Goal: Information Seeking & Learning: Compare options

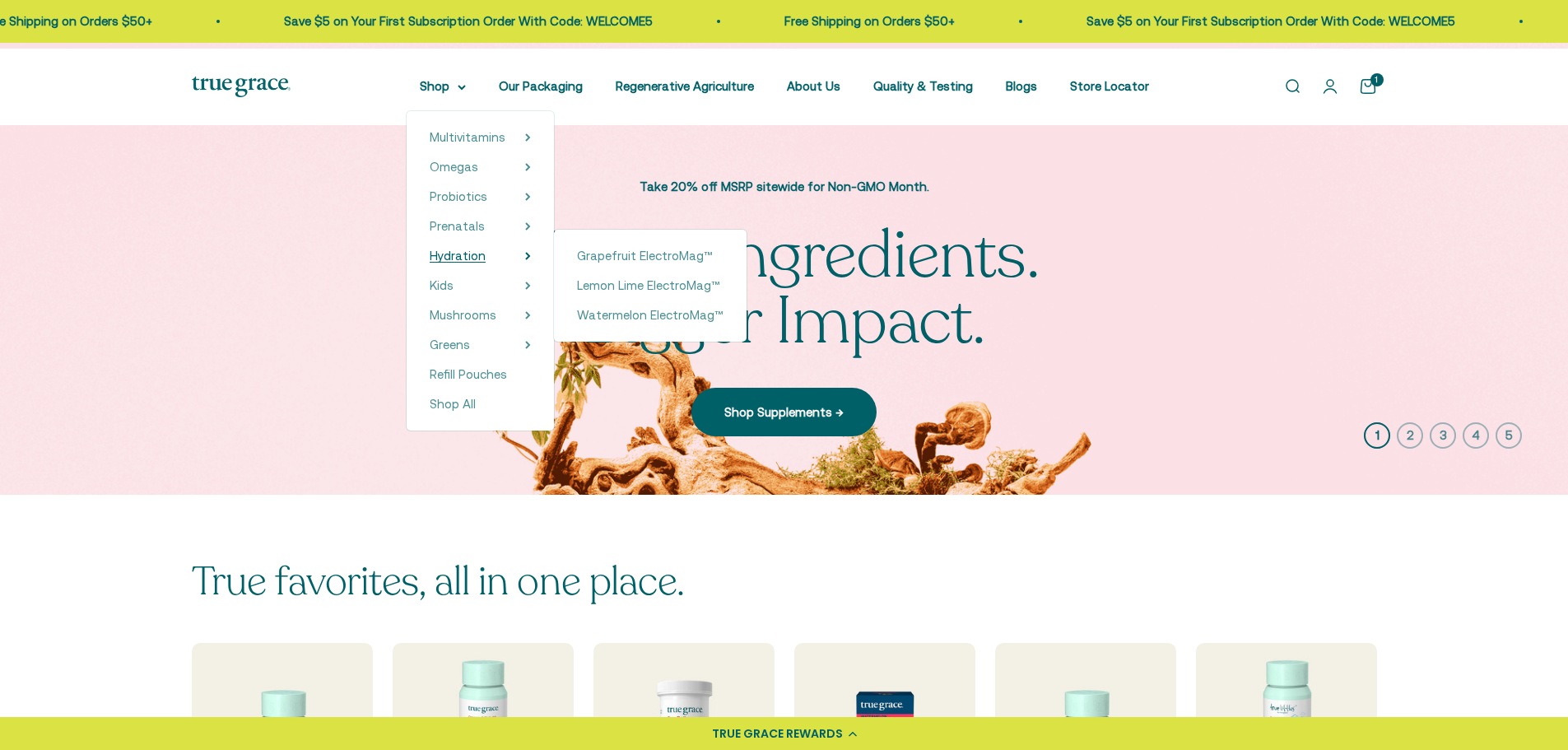
click at [433, 262] on span "Hydration" at bounding box center [457, 256] width 56 height 14
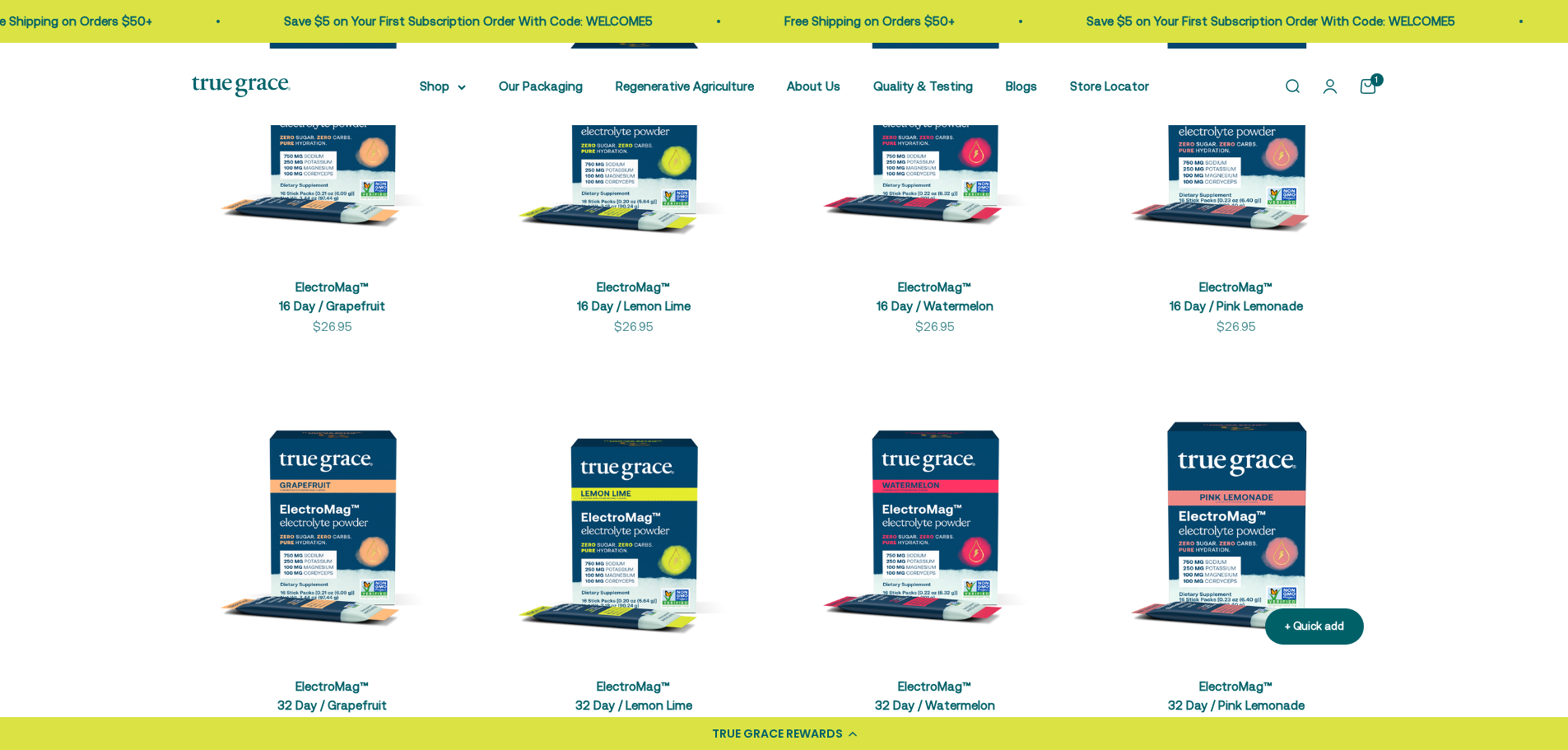
scroll to position [658, 0]
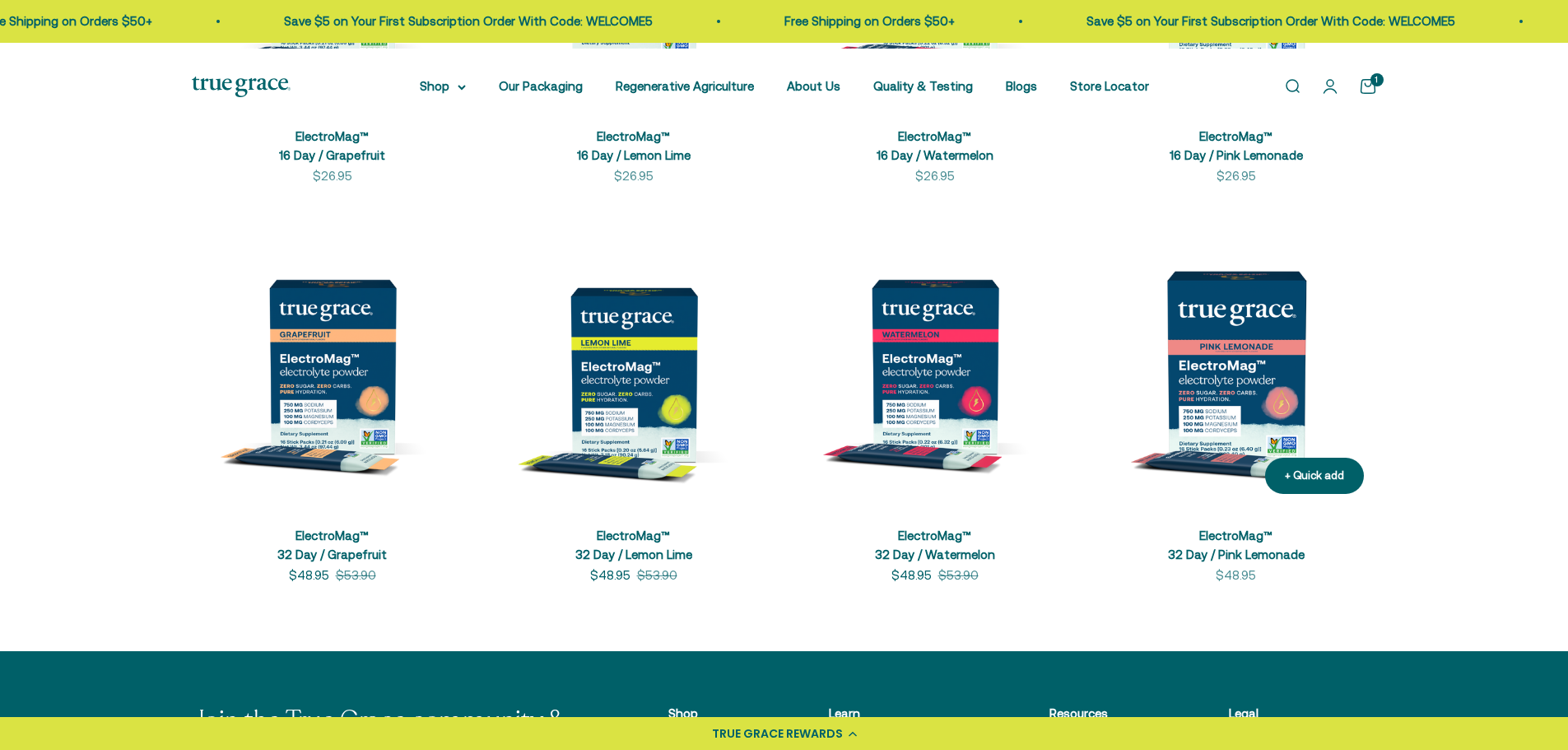
click at [1236, 437] on img at bounding box center [1236, 366] width 281 height 281
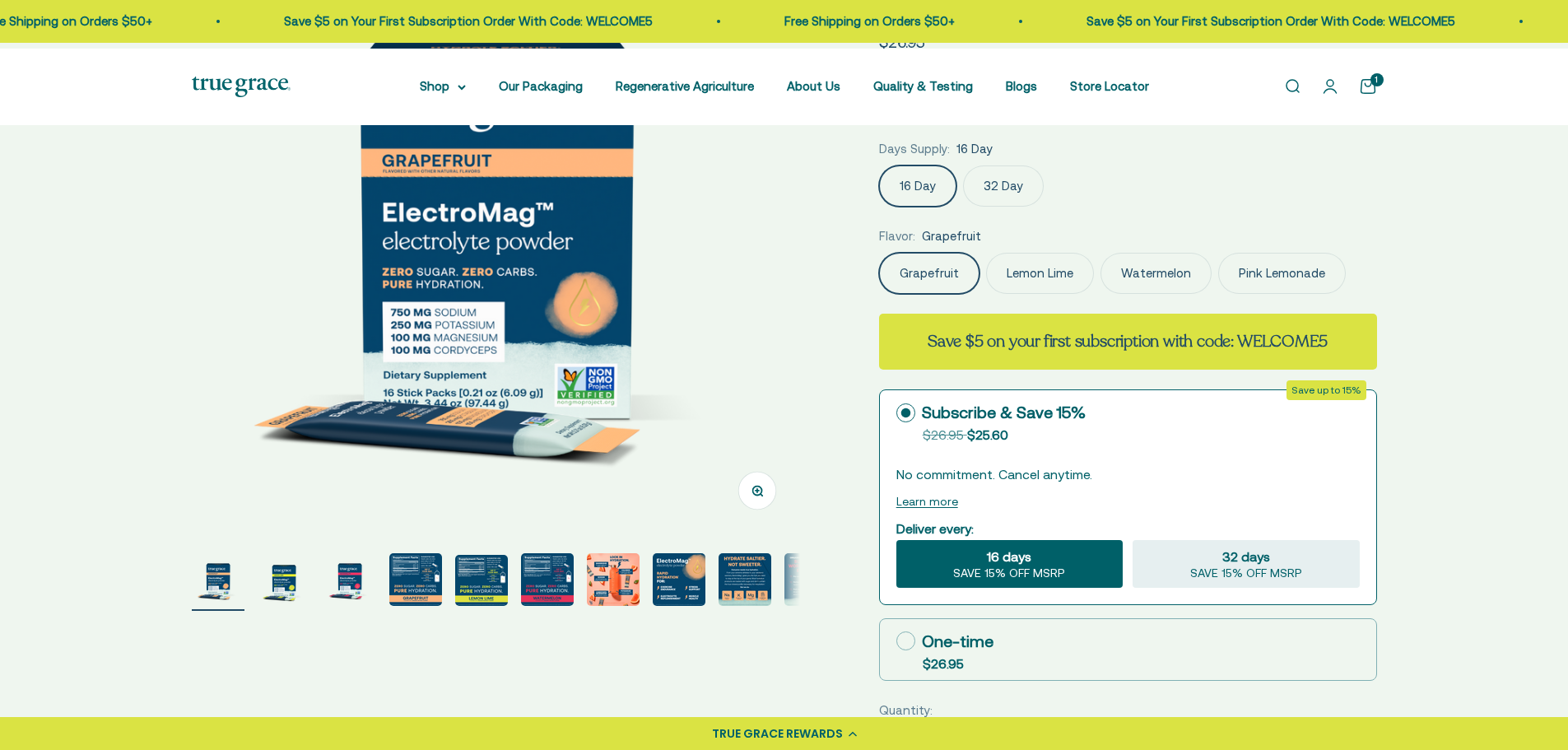
select select "3"
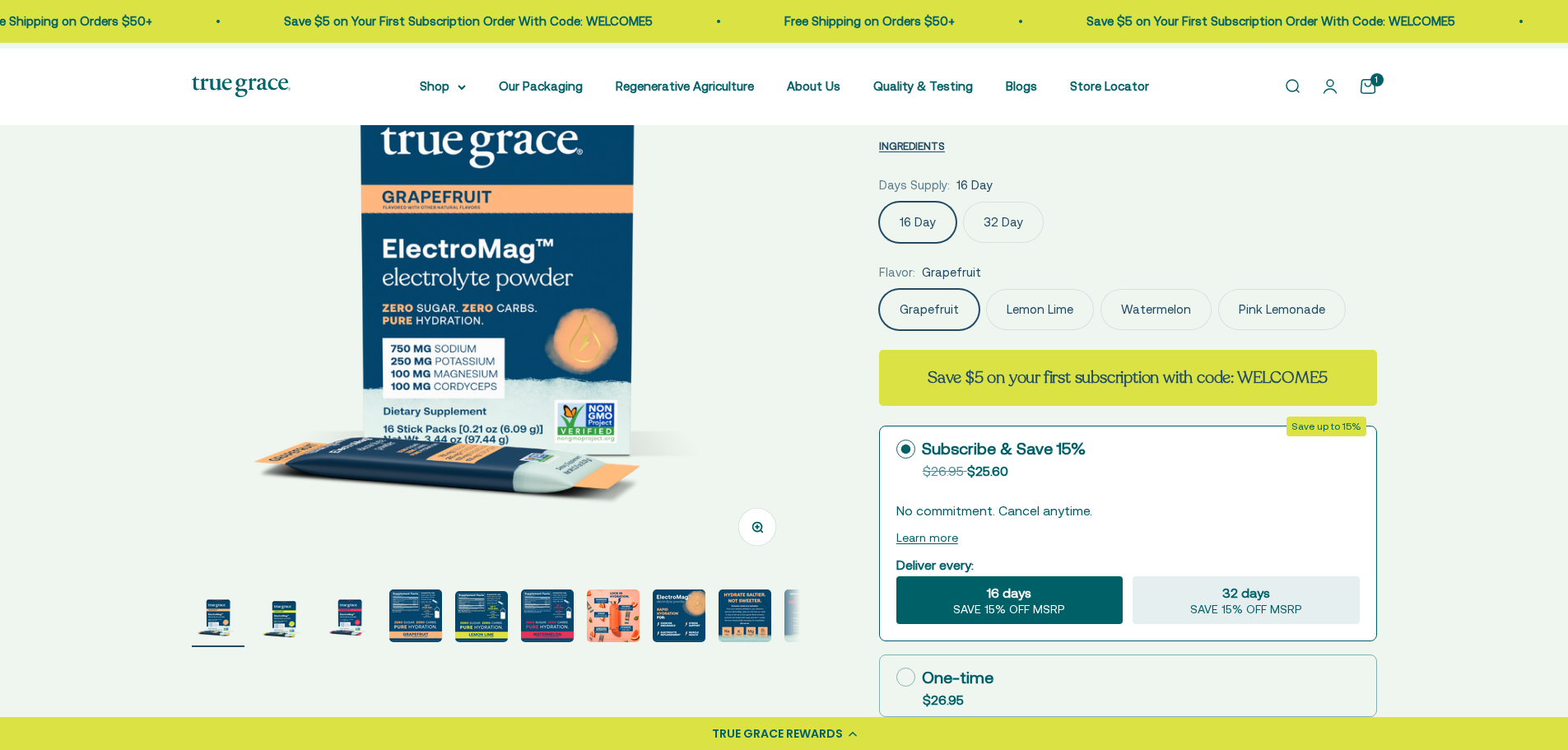
scroll to position [83, 0]
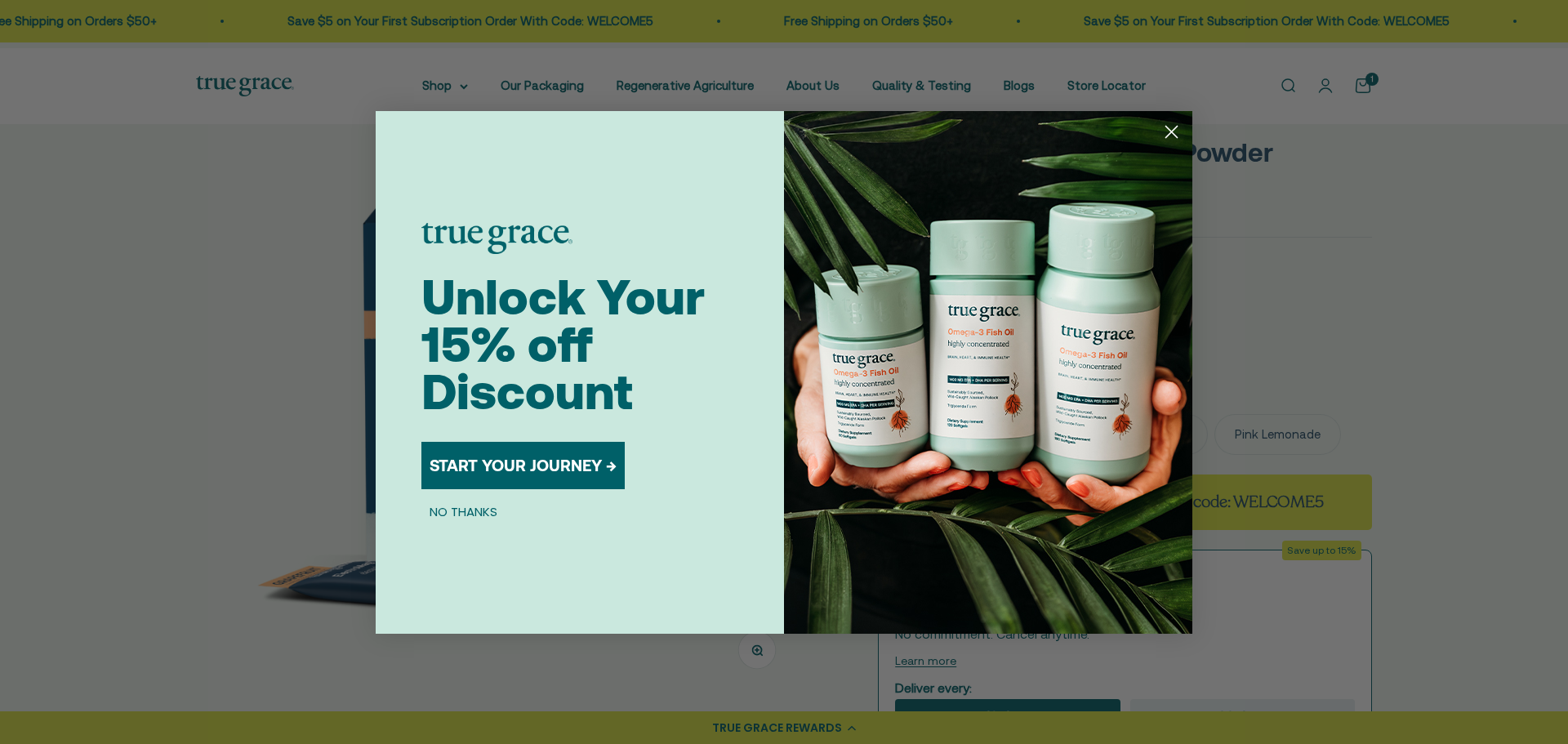
click at [1170, 129] on icon "Close dialog" at bounding box center [1171, 132] width 29 height 29
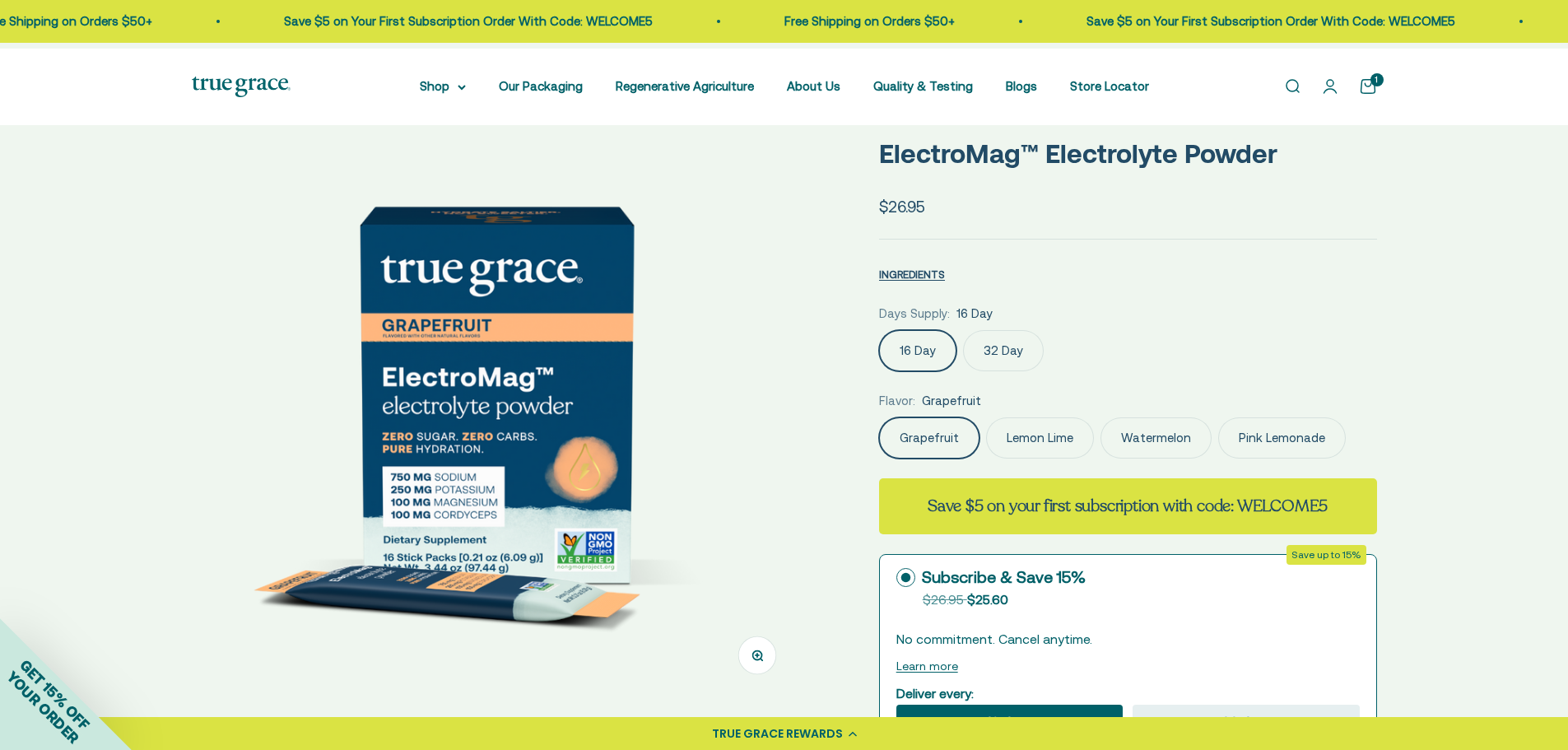
click at [1218, 458] on label "Pink Lemonade" at bounding box center [1282, 438] width 128 height 41
click at [880, 418] on input "Pink Lemonade" at bounding box center [879, 417] width 1 height 1
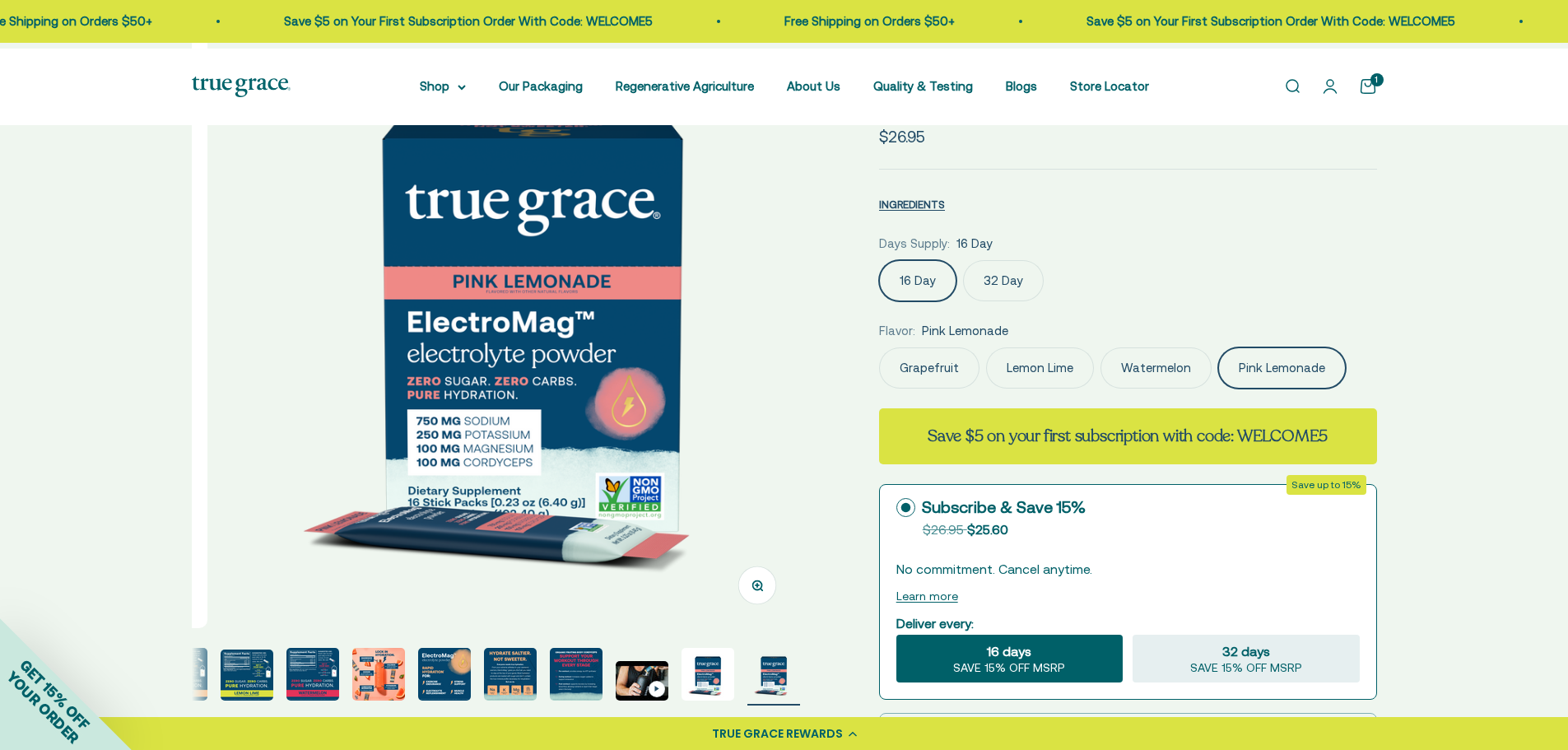
scroll to position [330, 0]
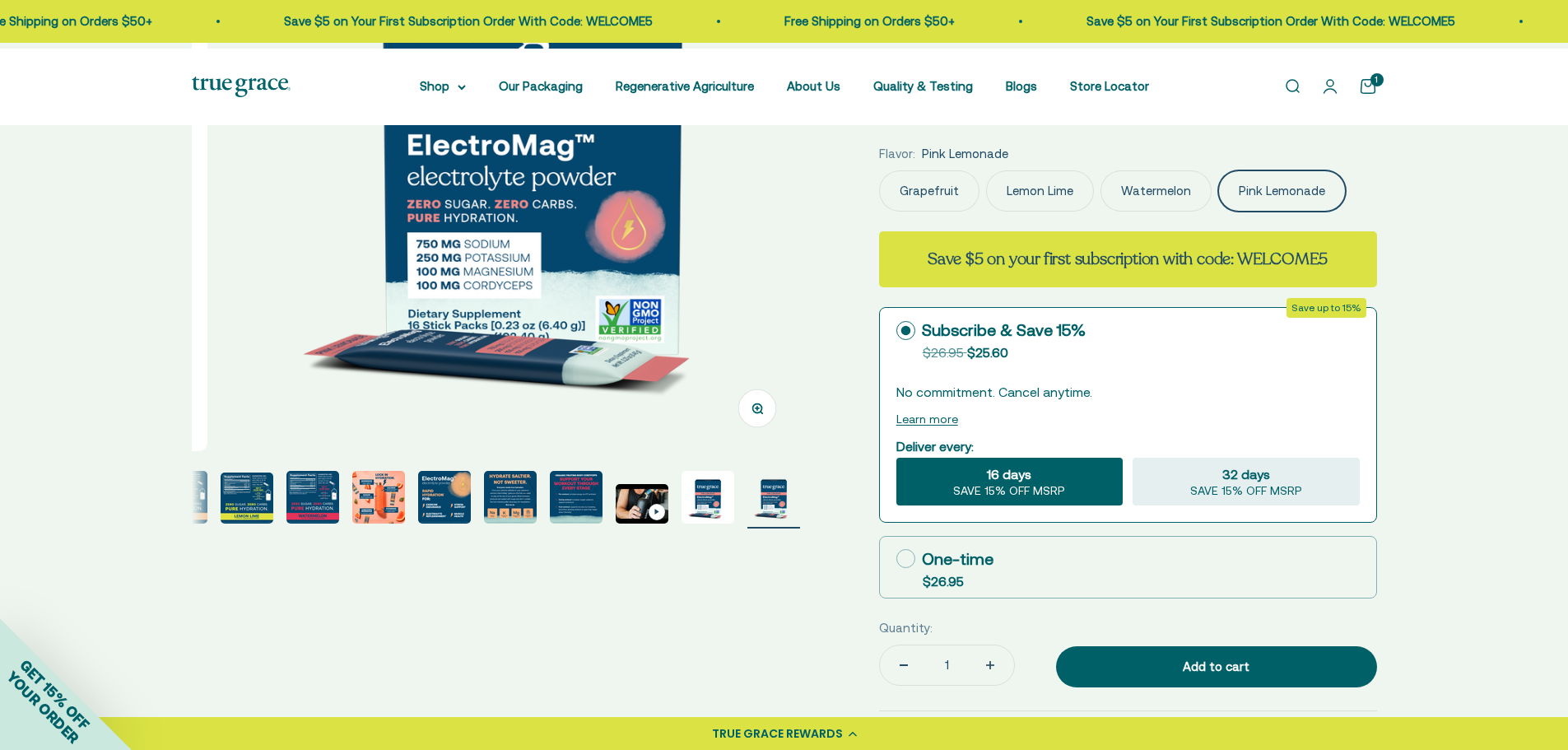
click at [1028, 124] on label "32 Day" at bounding box center [1004, 104] width 81 height 41
click at [880, 84] on input "32 Day" at bounding box center [879, 83] width 1 height 1
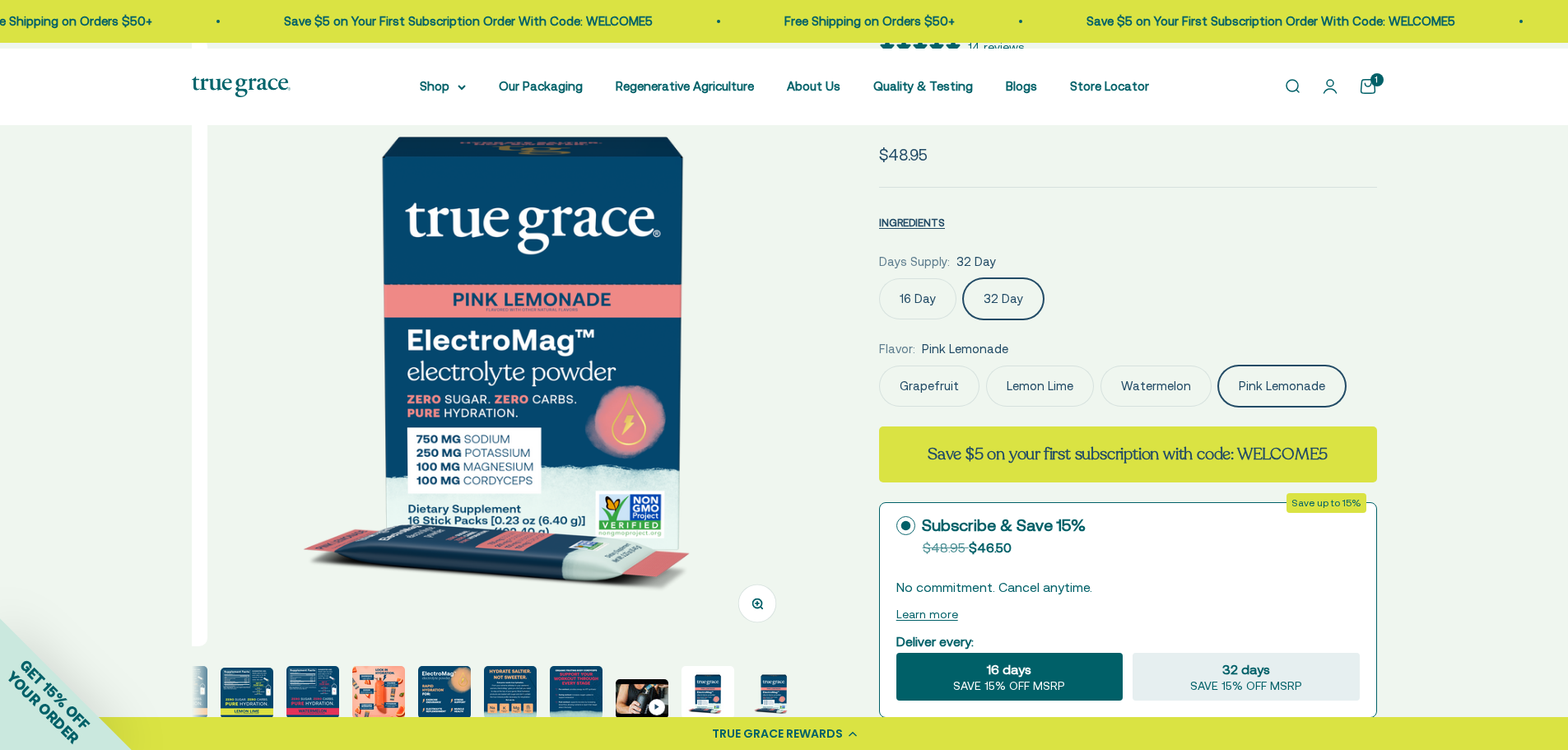
scroll to position [164, 0]
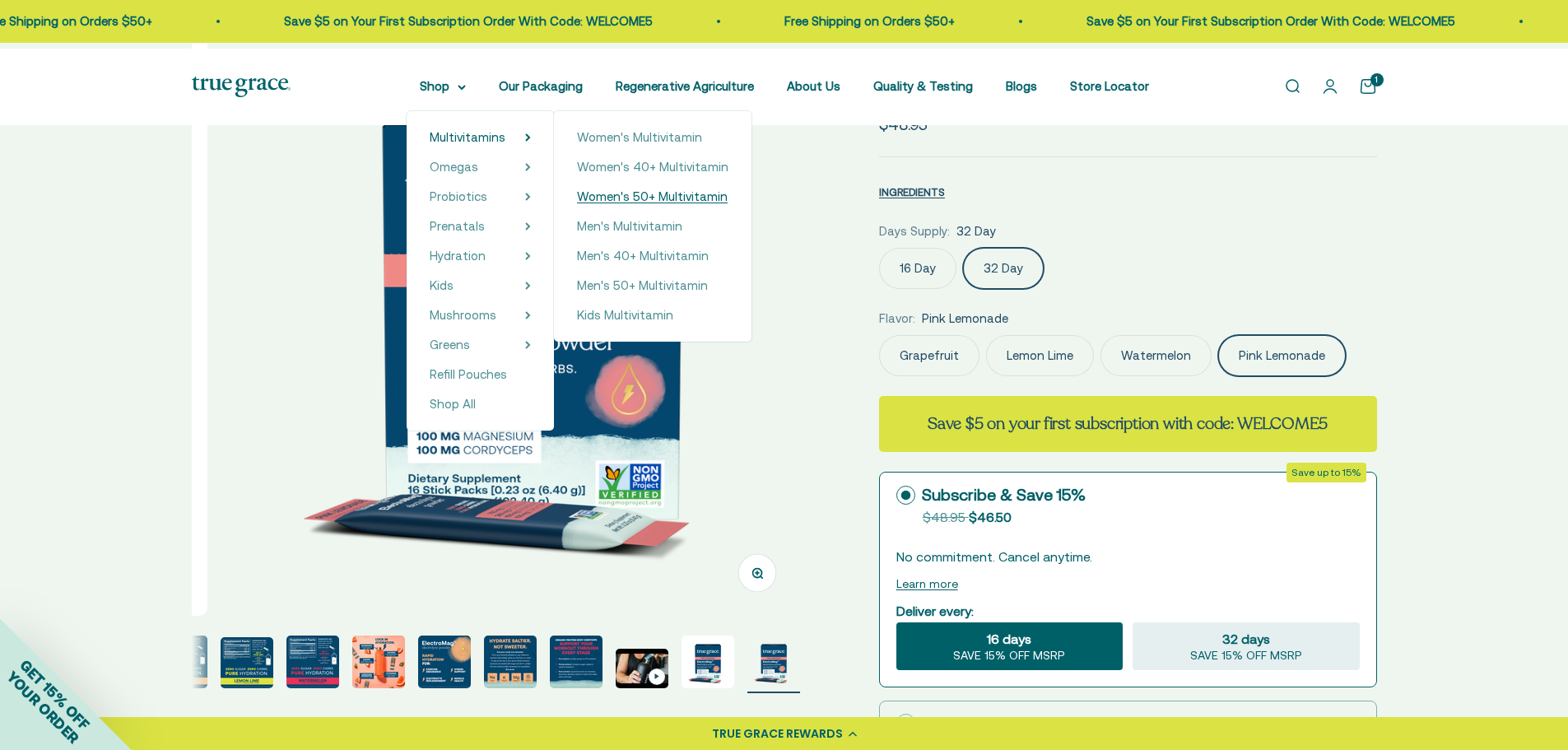
click at [638, 203] on span "Women's 50+ Multivitamin" at bounding box center [652, 197] width 151 height 14
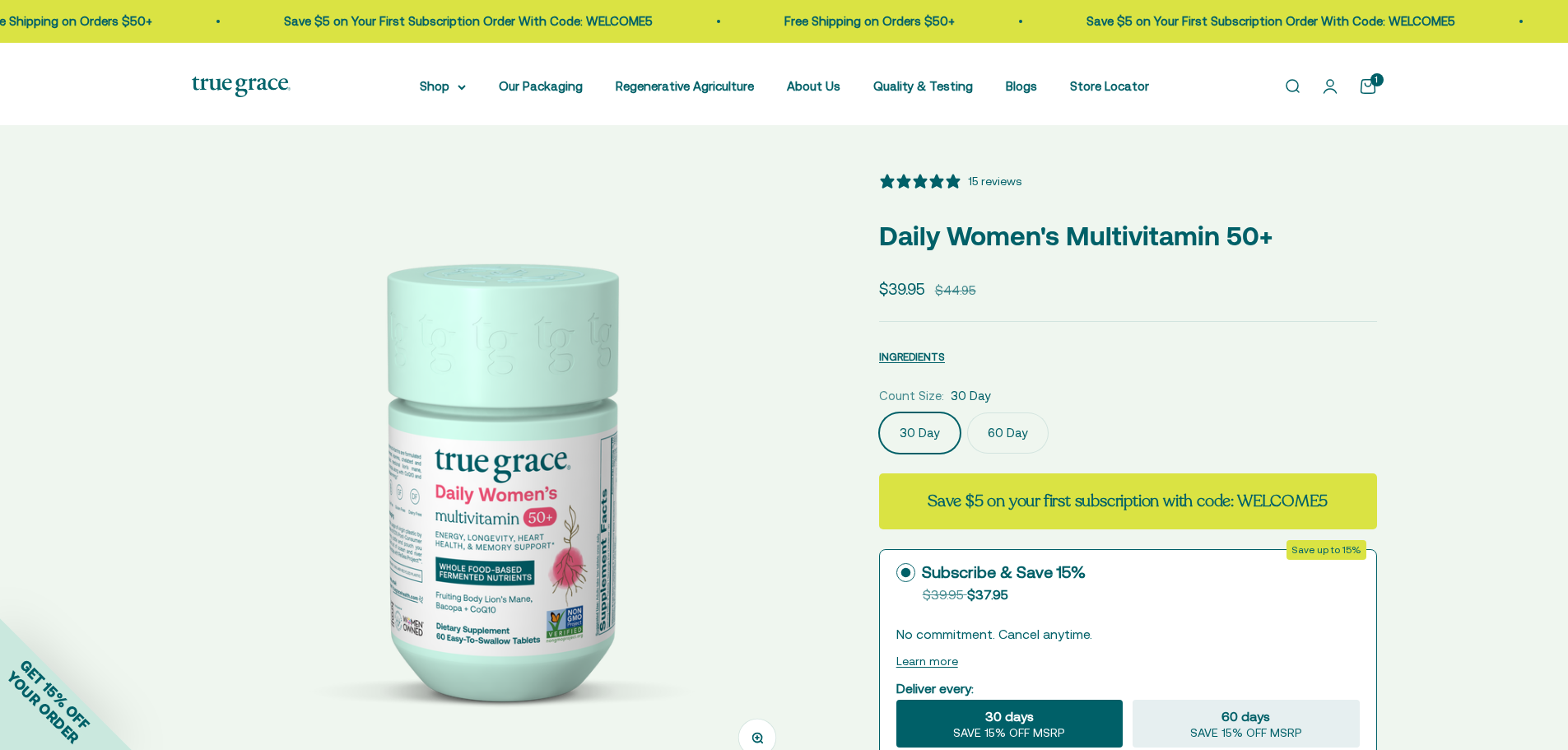
select select "3"
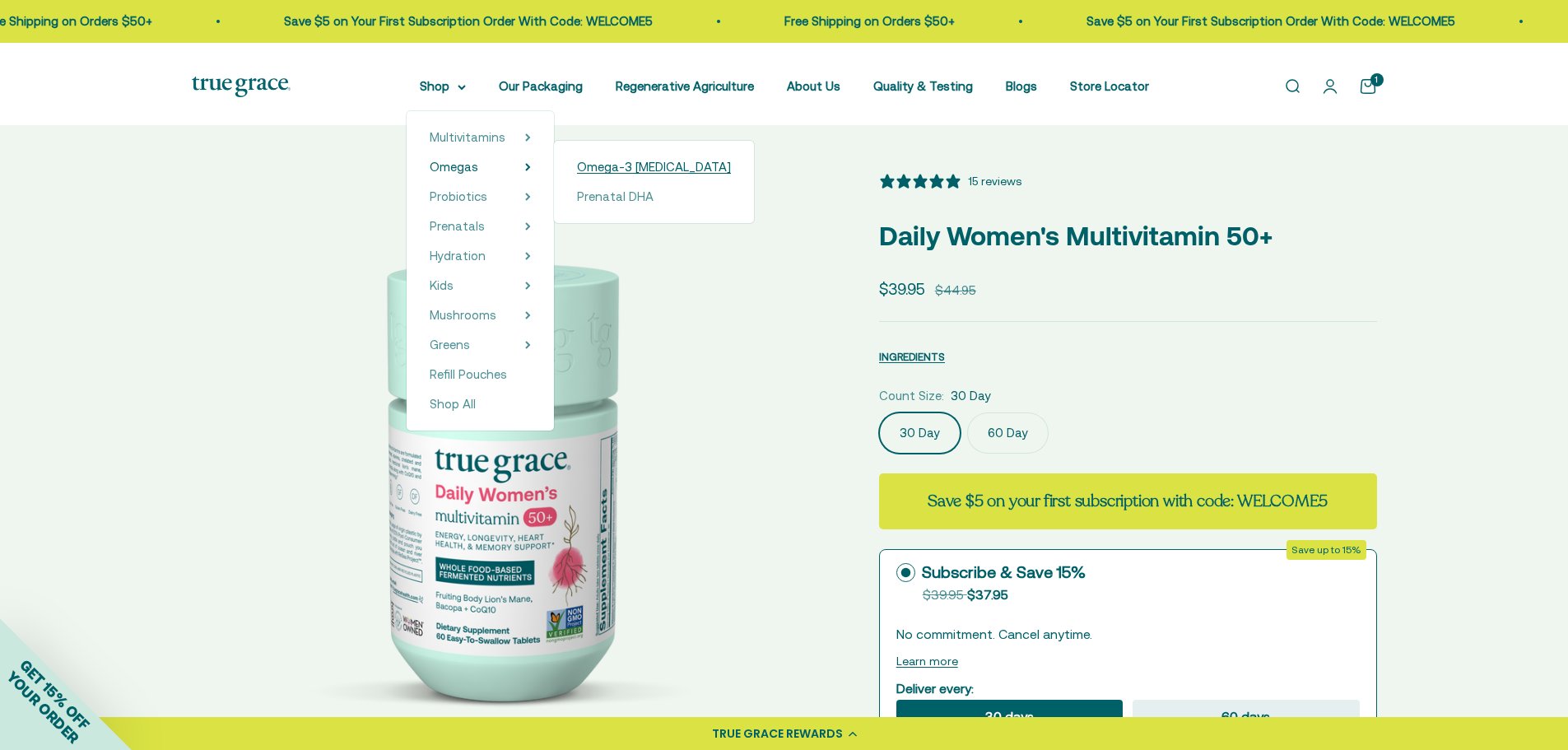
click at [577, 173] on span "Omega-3 [MEDICAL_DATA]" at bounding box center [653, 167] width 154 height 14
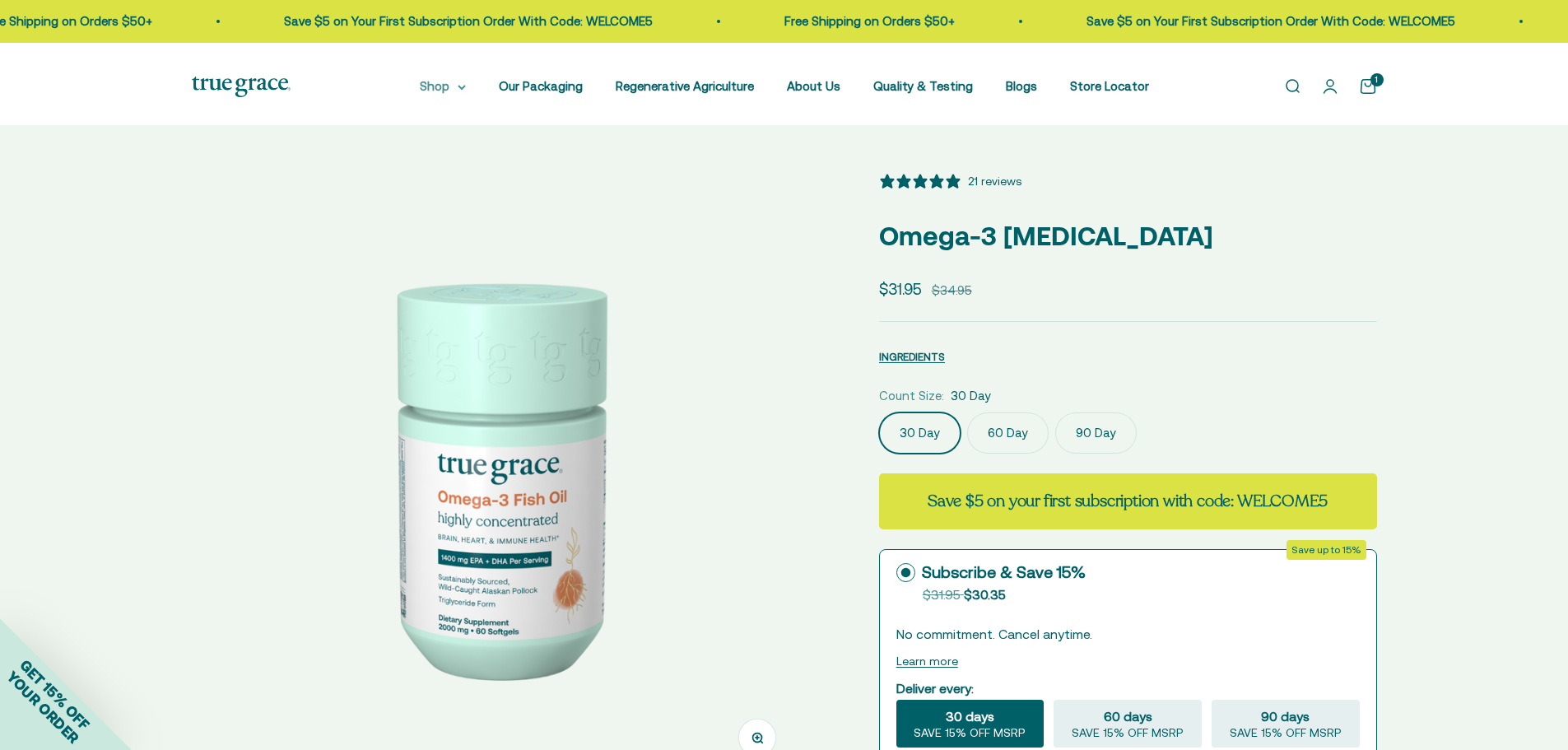
select select "3"
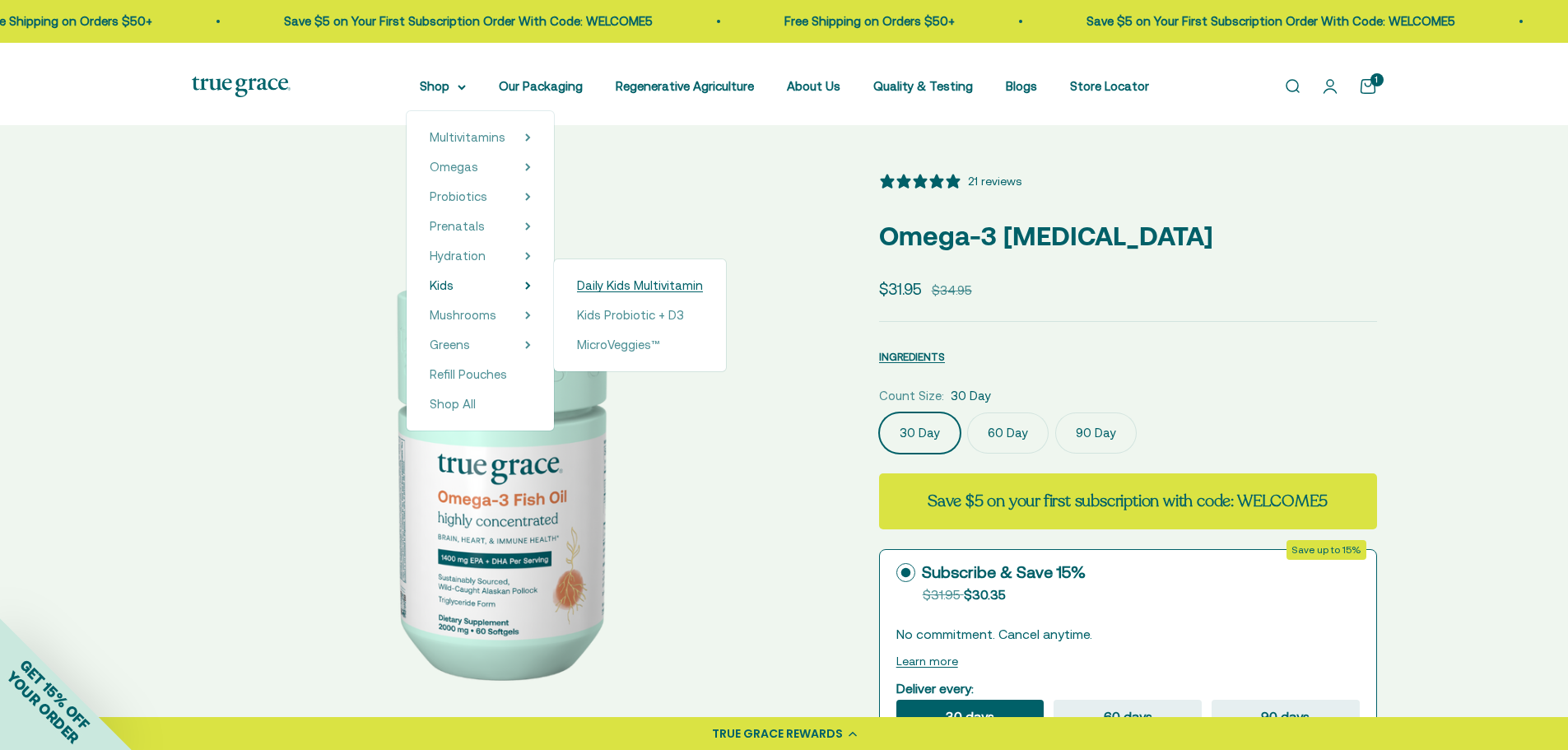
click at [641, 292] on span "Daily Kids Multivitamin" at bounding box center [640, 286] width 126 height 14
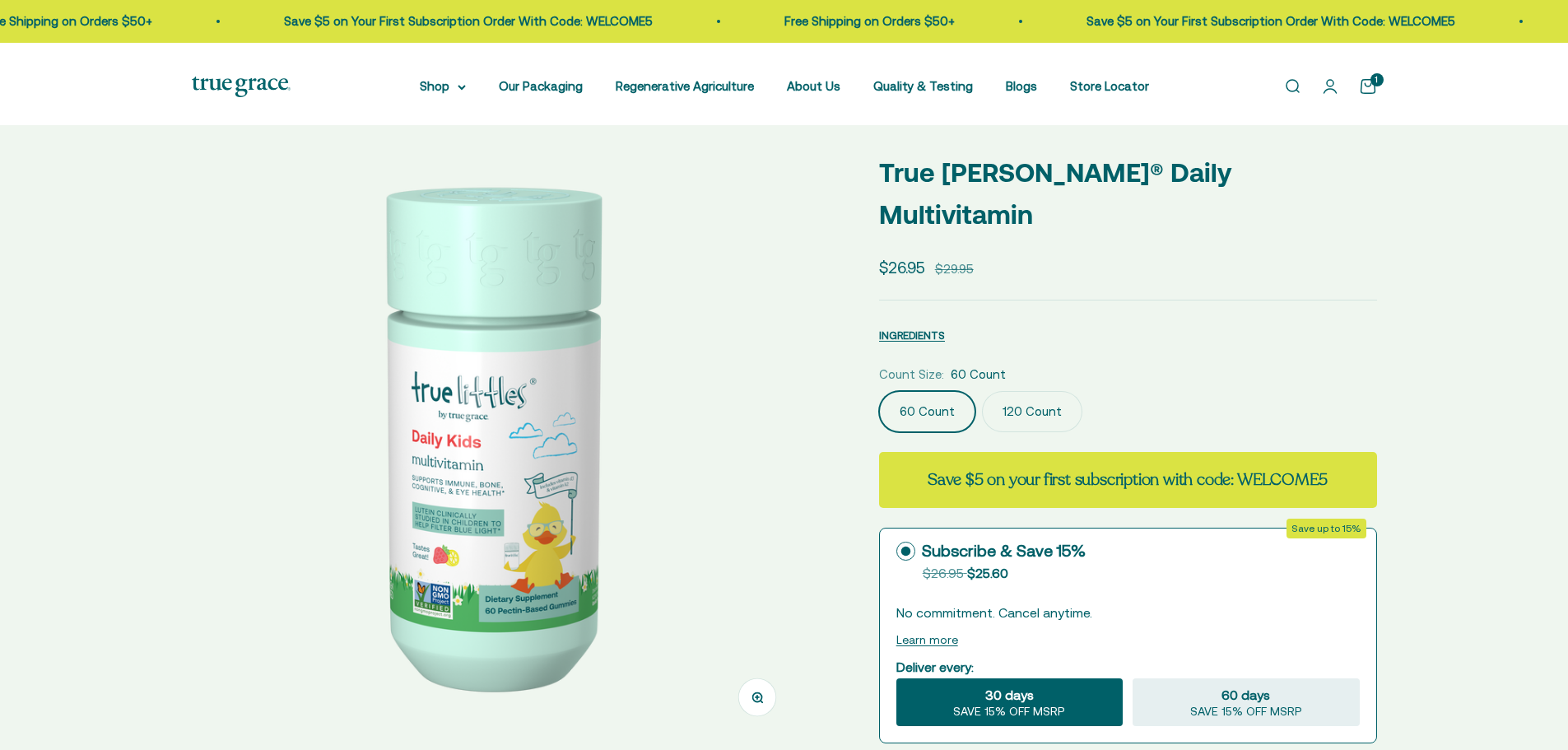
select select "3"
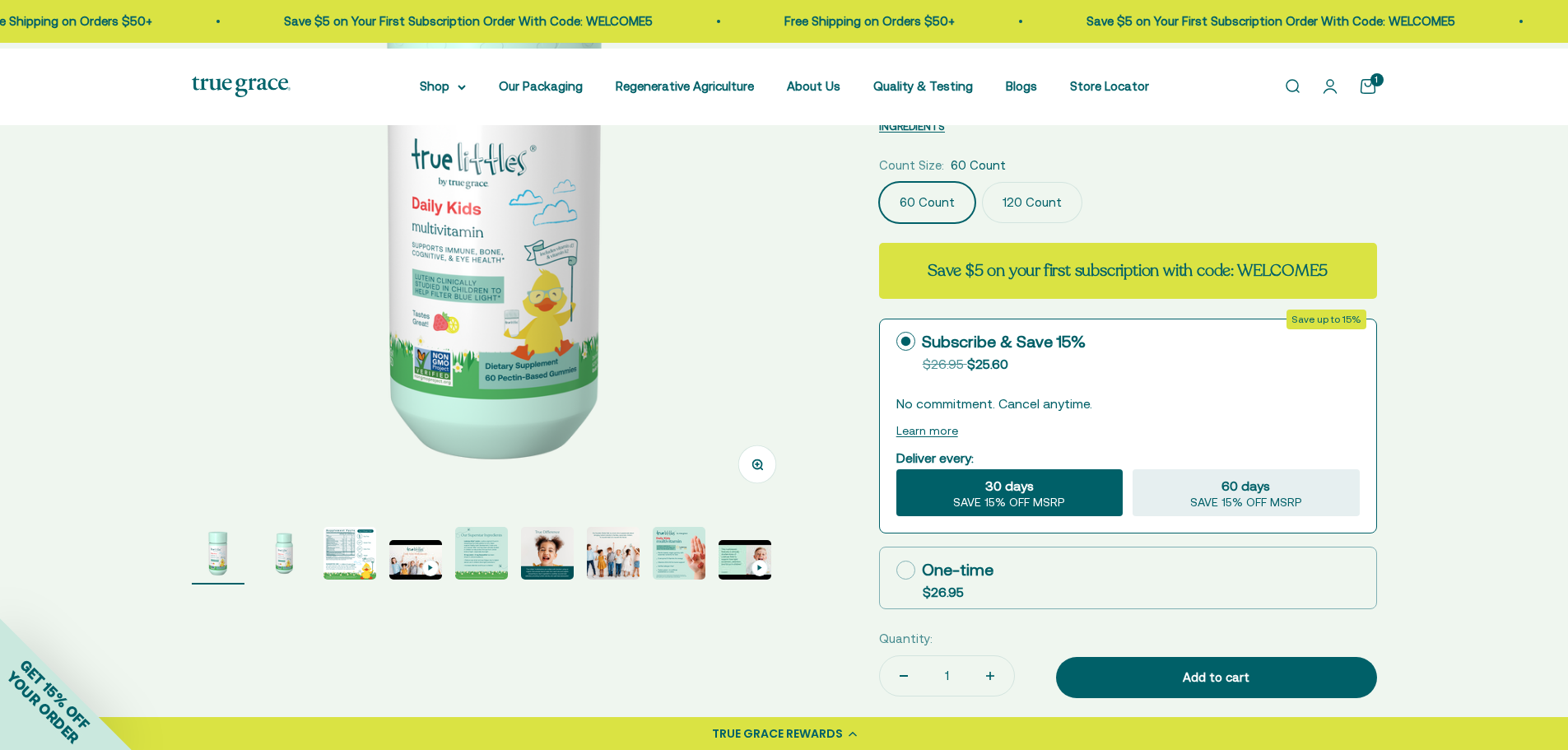
scroll to position [164, 0]
